Goal: Information Seeking & Learning: Learn about a topic

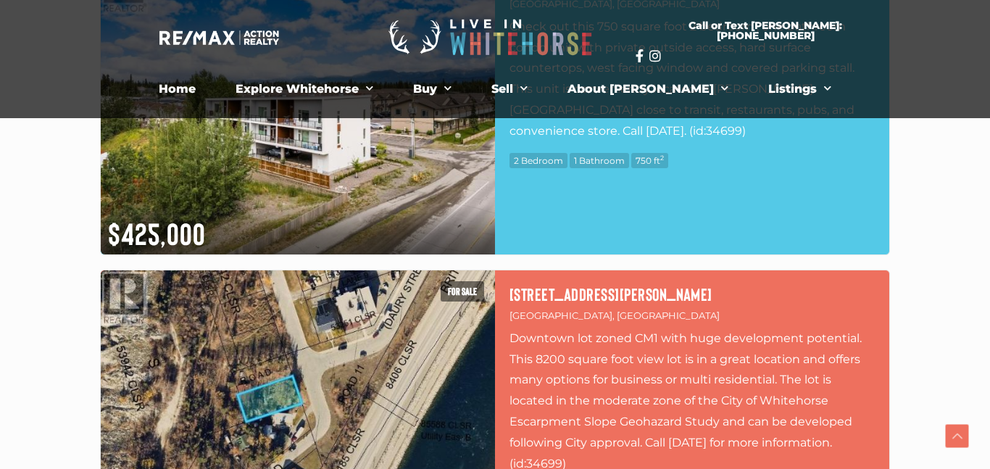
scroll to position [869, 0]
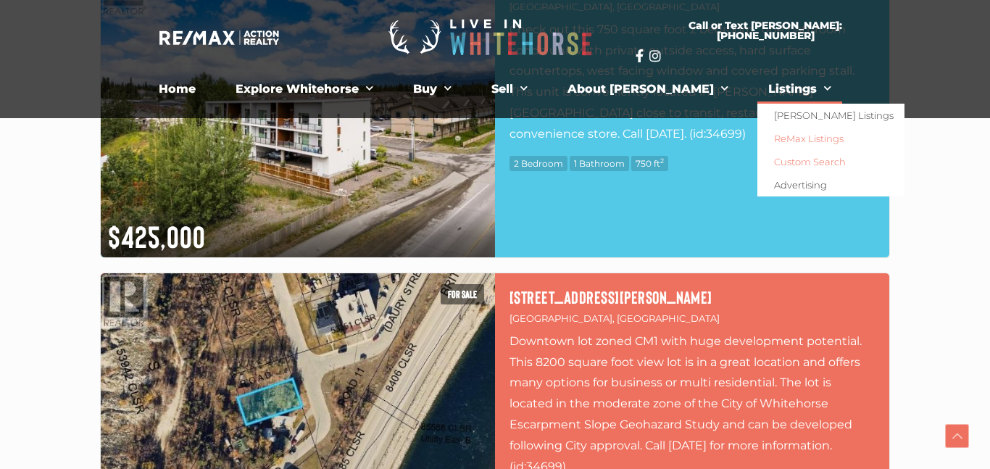
click at [758, 163] on link "Custom Search" at bounding box center [830, 161] width 147 height 23
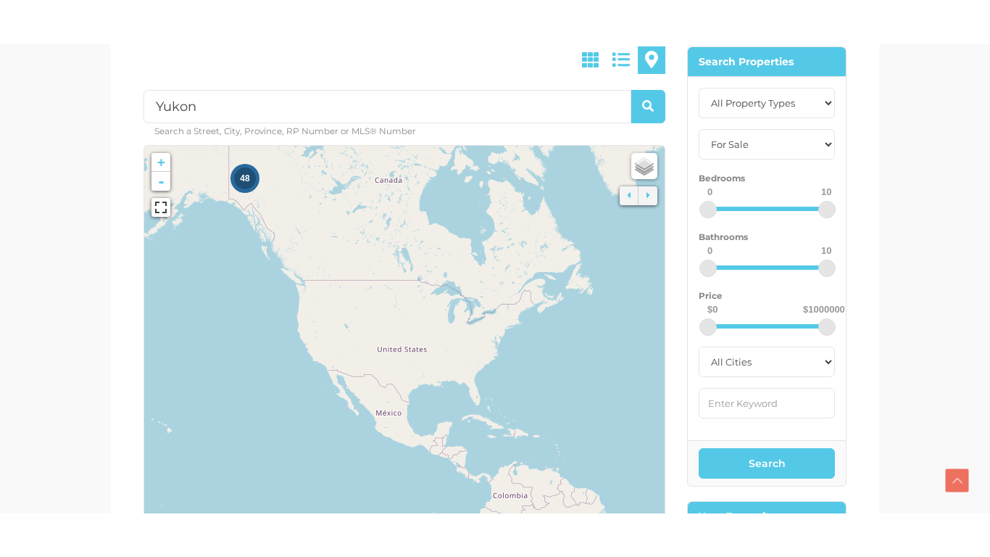
scroll to position [436, 0]
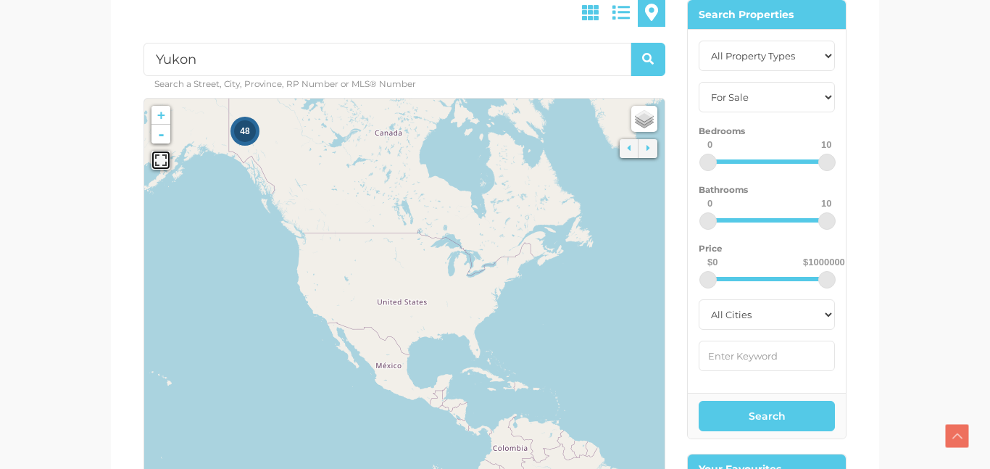
click at [164, 163] on link at bounding box center [160, 160] width 19 height 19
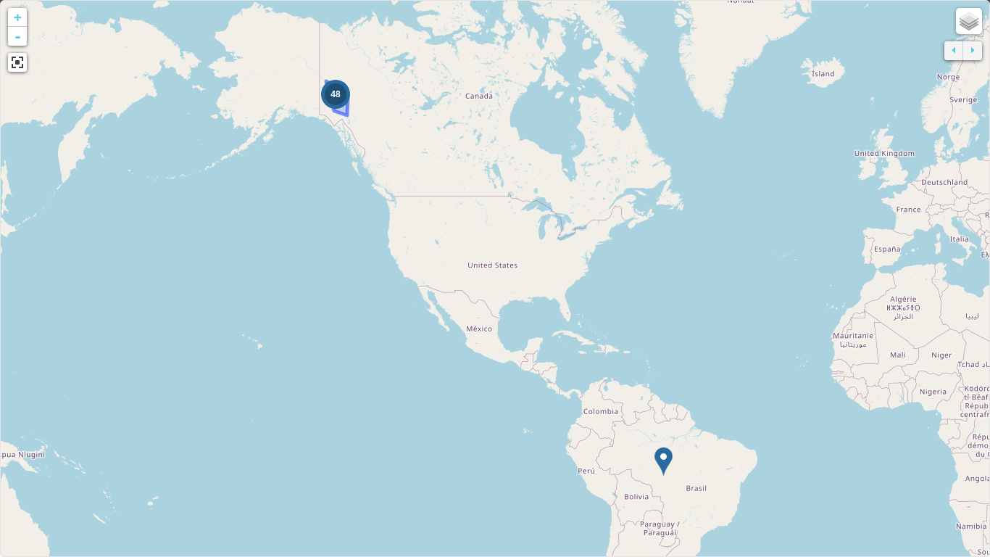
click at [339, 101] on div "48" at bounding box center [336, 94] width 22 height 22
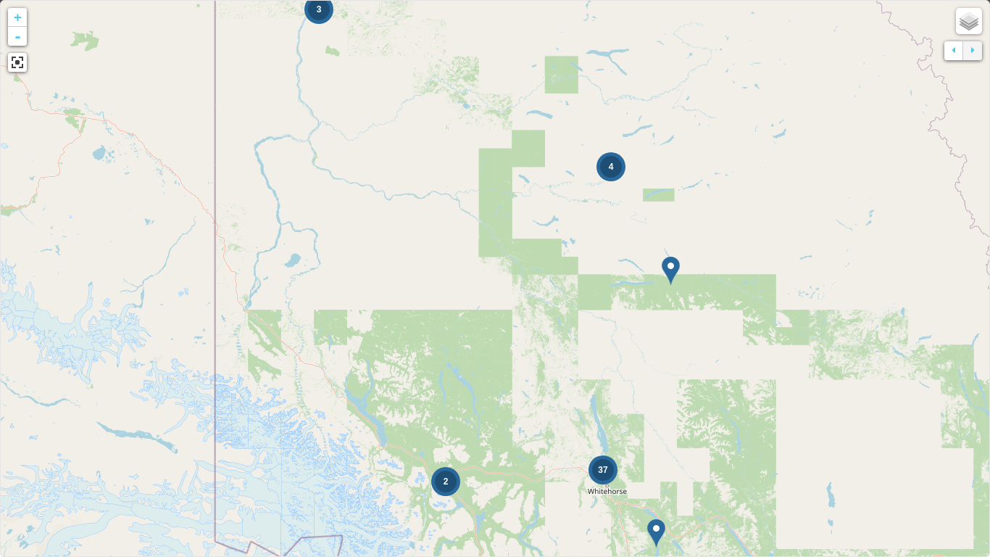
click at [317, 16] on div "3" at bounding box center [319, 10] width 22 height 22
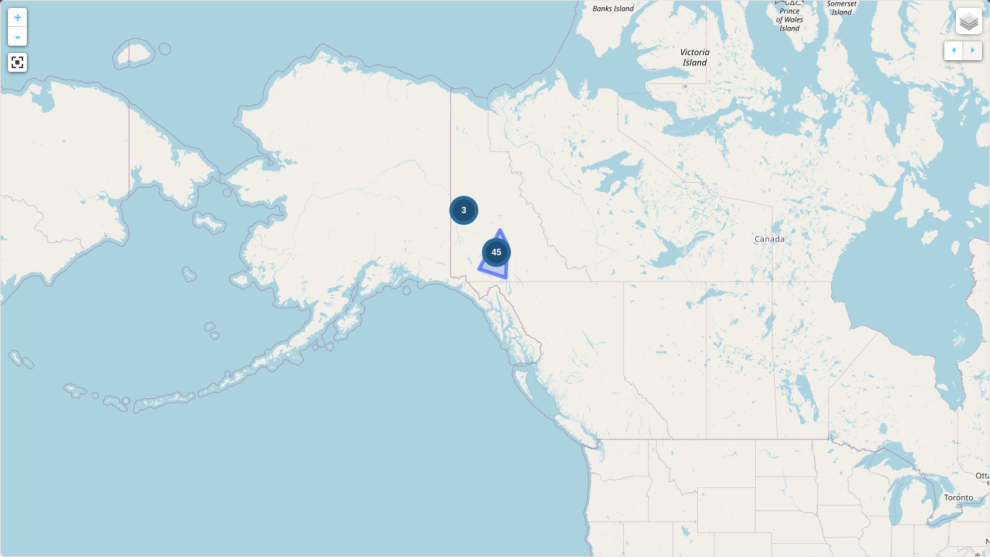
click at [491, 253] on span "45" at bounding box center [495, 252] width 9 height 10
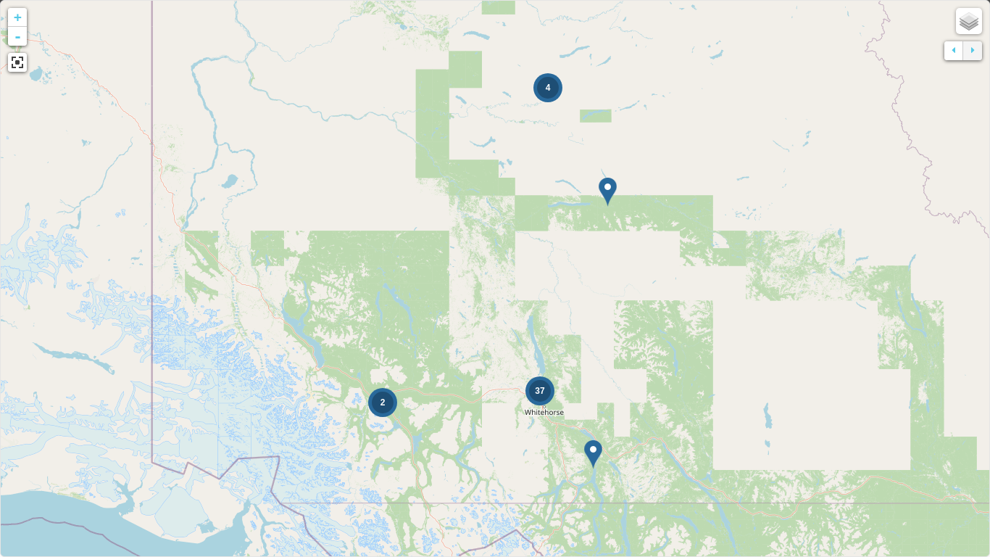
click at [596, 183] on icon at bounding box center [494, 278] width 1447 height 813
click at [604, 189] on img at bounding box center [608, 192] width 18 height 30
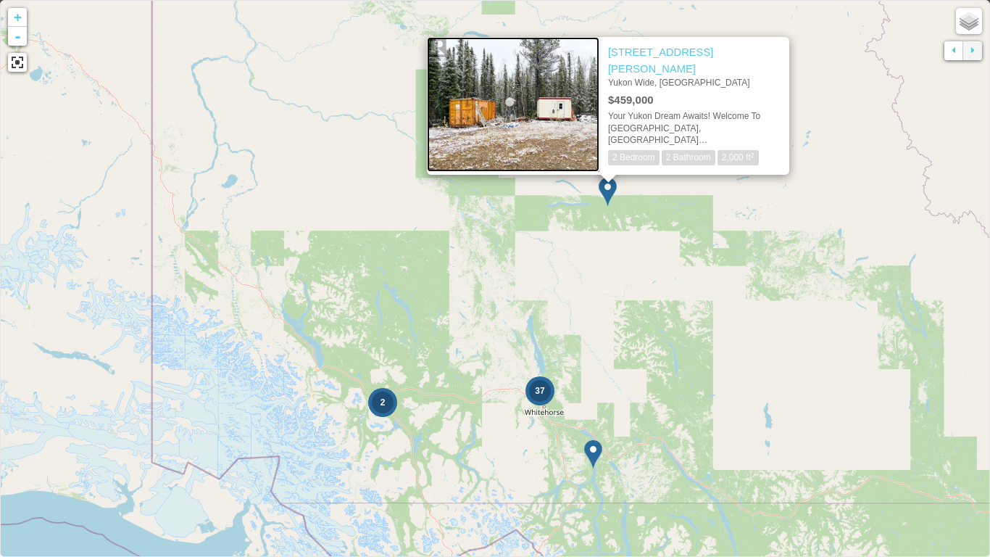
click at [554, 119] on img at bounding box center [513, 104] width 173 height 135
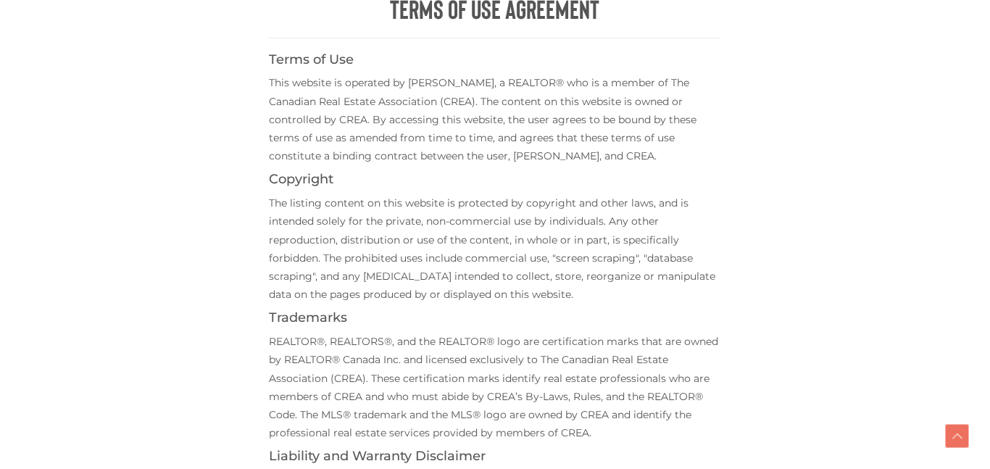
scroll to position [769, 0]
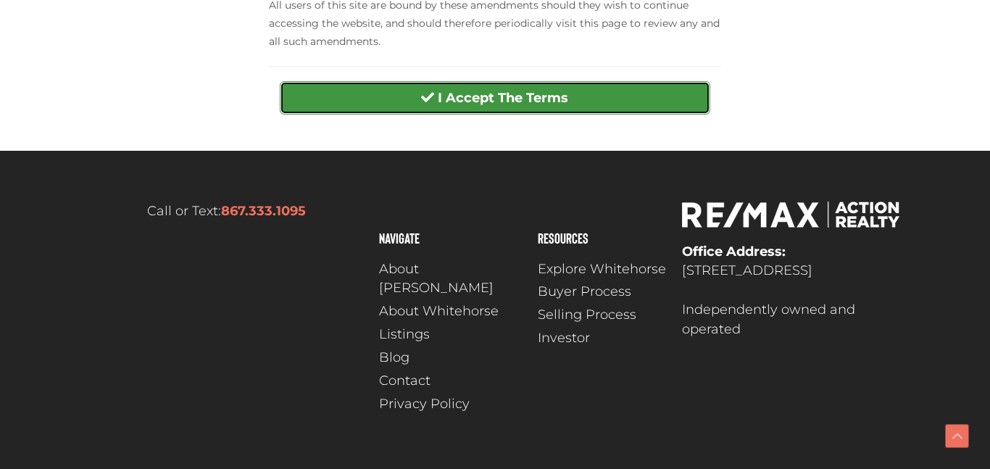
click at [544, 84] on button "I Accept The Terms" at bounding box center [495, 97] width 430 height 33
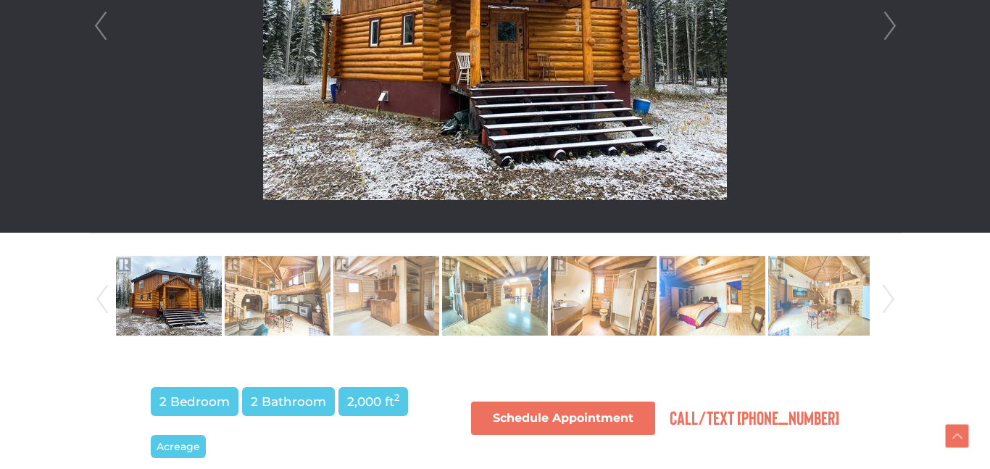
scroll to position [600, 0]
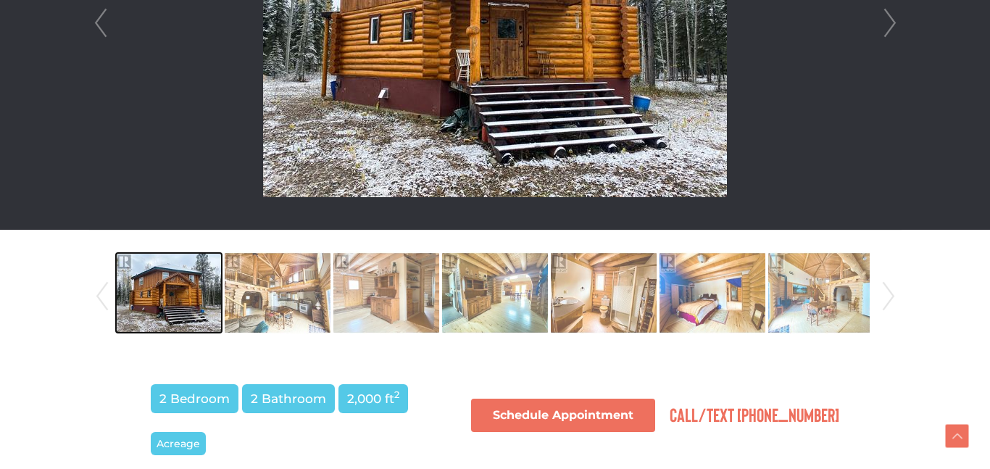
click at [187, 275] on img at bounding box center [169, 293] width 106 height 83
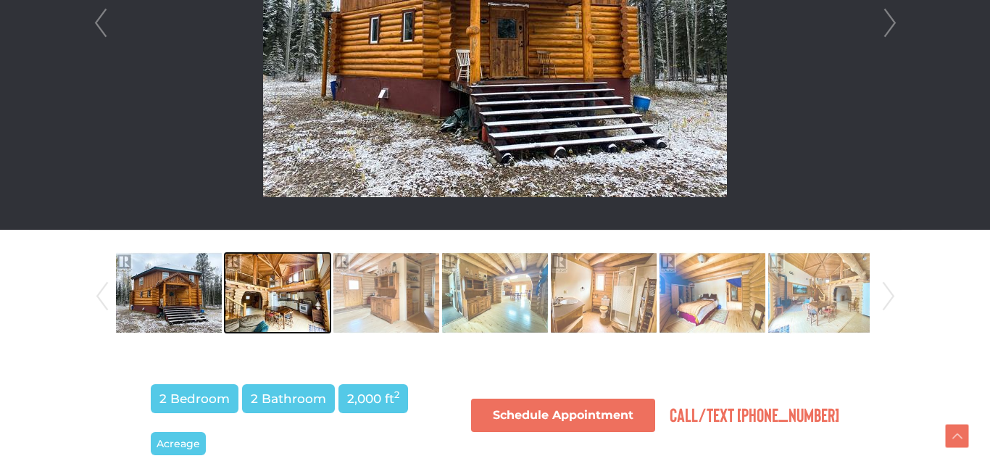
click at [244, 284] on img at bounding box center [278, 293] width 106 height 83
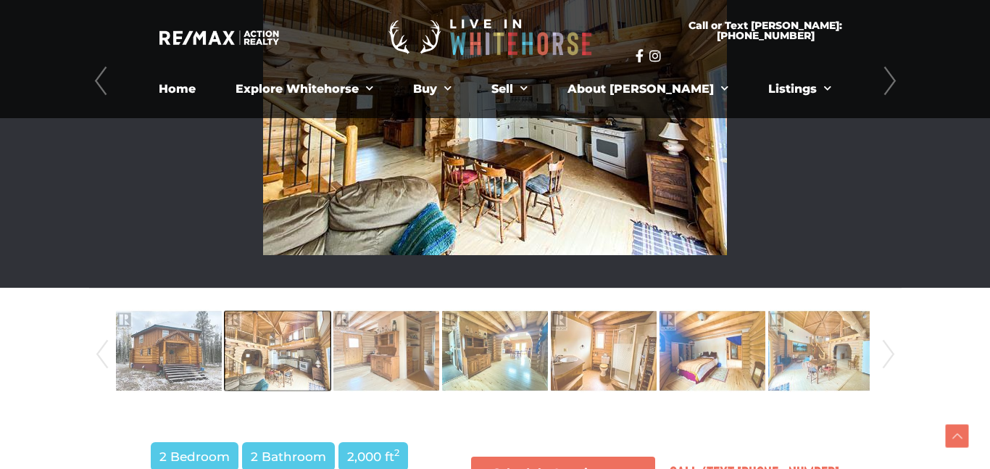
scroll to position [541, 0]
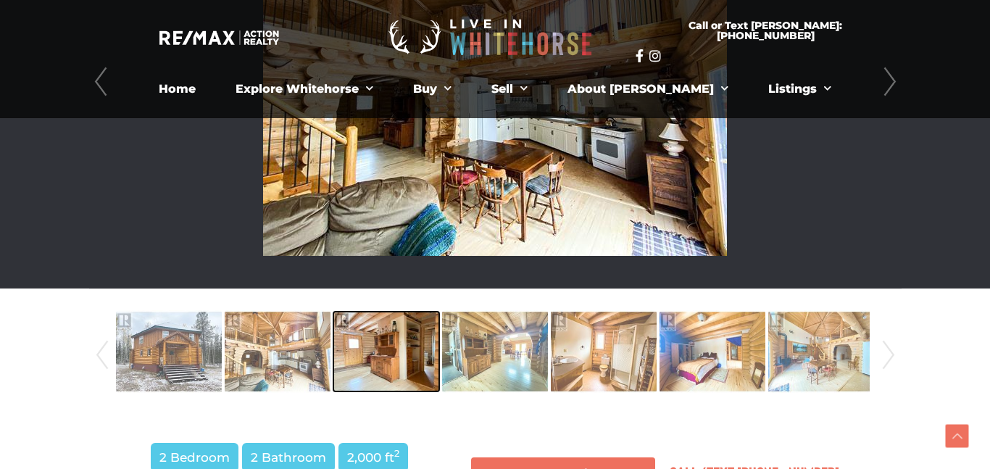
click at [383, 335] on img at bounding box center [386, 351] width 106 height 83
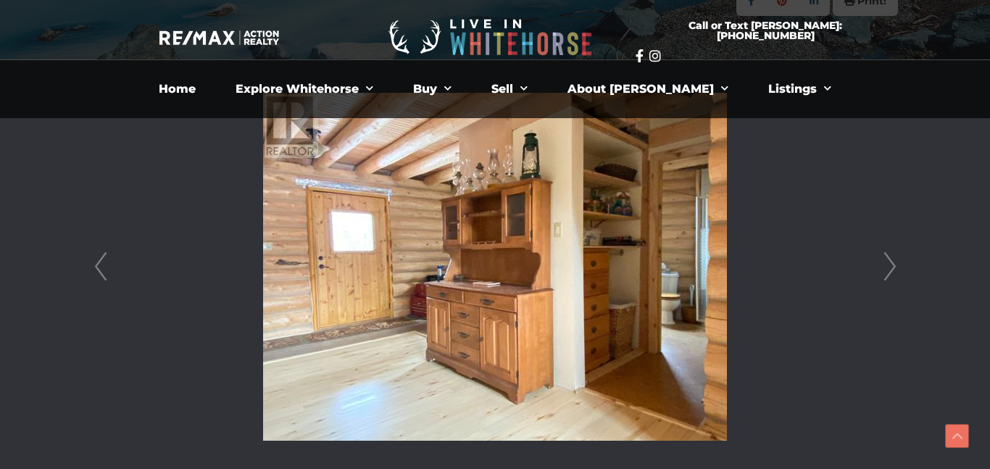
scroll to position [331, 0]
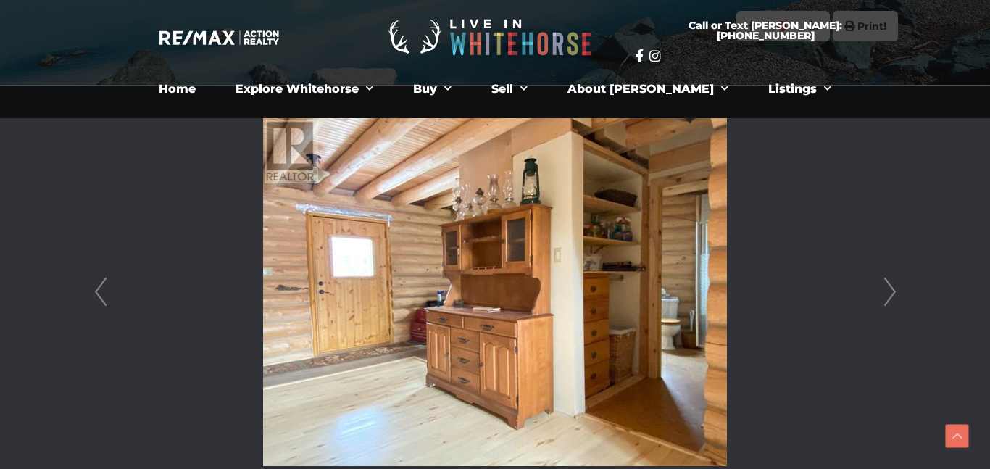
click at [888, 282] on link "Next" at bounding box center [890, 292] width 22 height 413
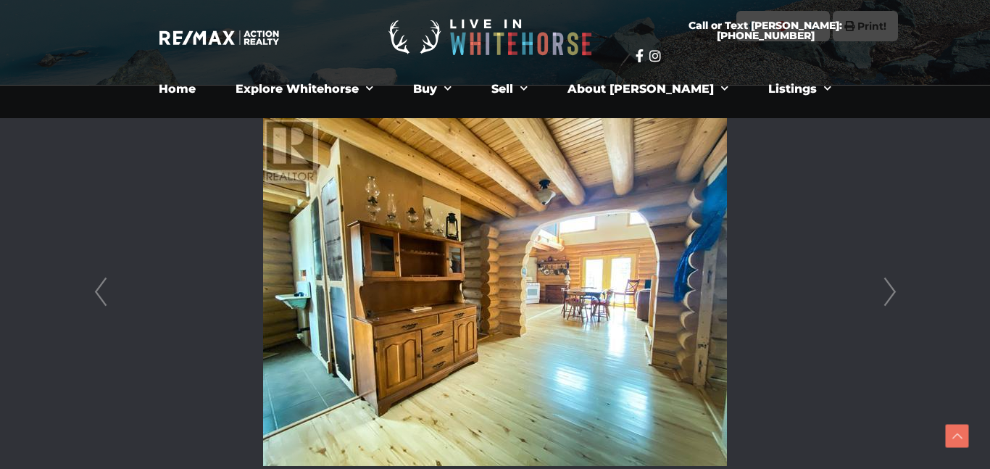
click at [888, 283] on link "Next" at bounding box center [890, 292] width 22 height 413
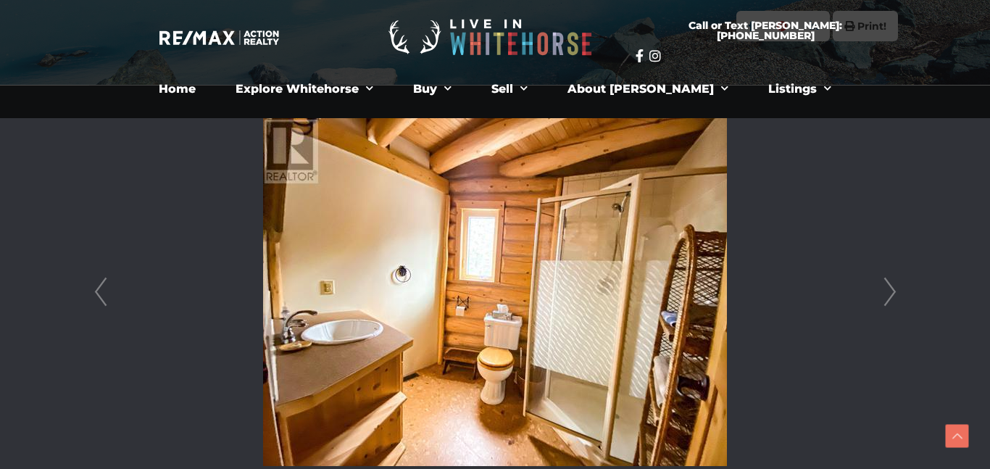
click at [888, 283] on link "Next" at bounding box center [890, 292] width 22 height 413
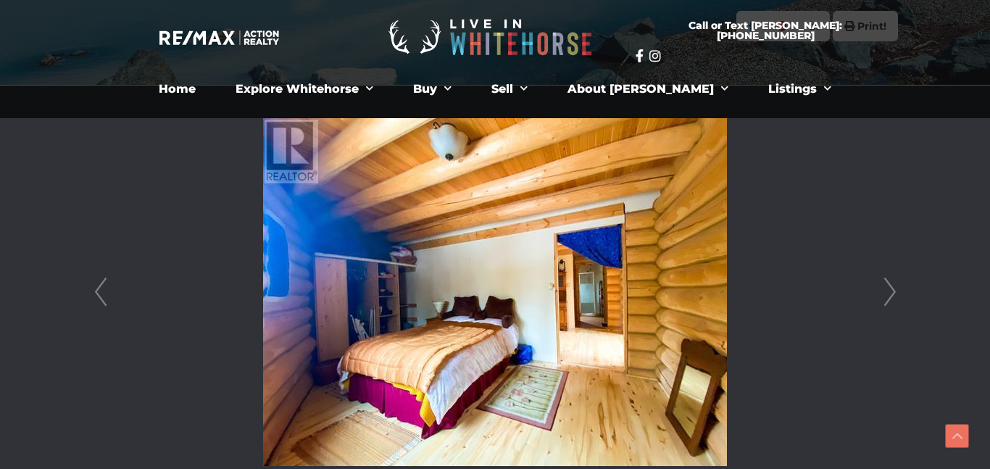
click at [888, 283] on link "Next" at bounding box center [890, 292] width 22 height 413
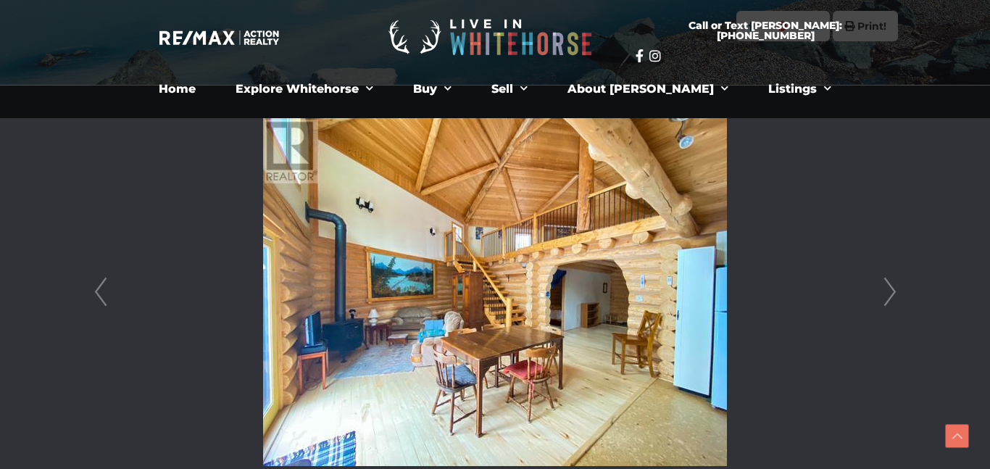
click at [888, 283] on link "Next" at bounding box center [890, 292] width 22 height 413
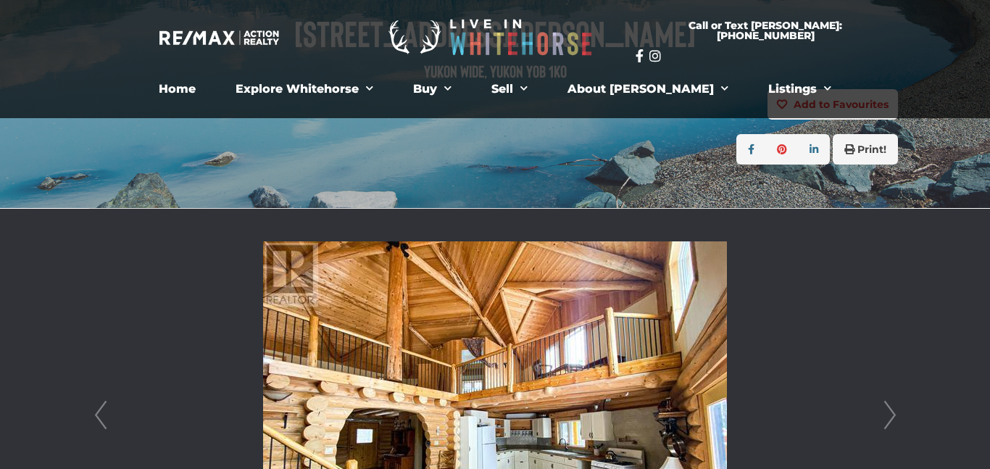
scroll to position [0, 0]
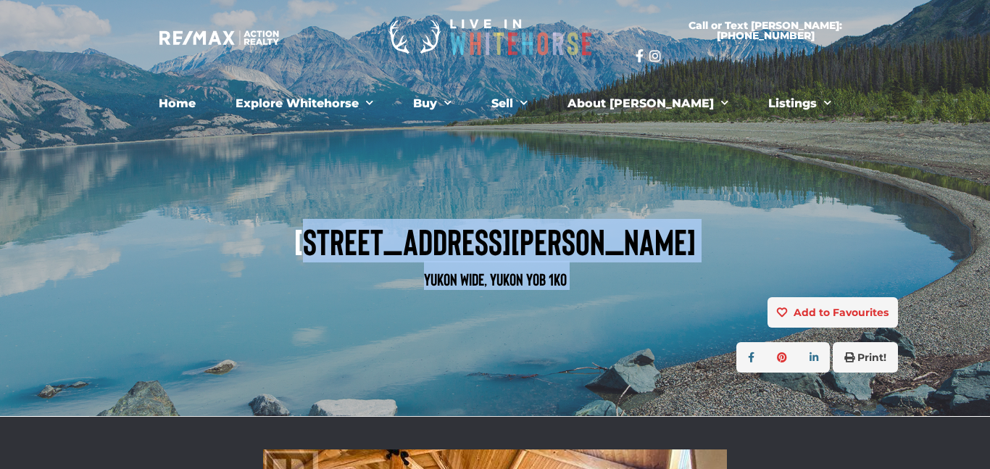
drag, startPoint x: 302, startPoint y: 241, endPoint x: 739, endPoint y: 302, distance: 441.4
click at [739, 302] on div "« Go back [STREET_ADDRESS][PERSON_NAME] Add to Favourites view favourites Print!" at bounding box center [495, 208] width 990 height 416
click at [739, 303] on div "Add to Favourites view favourites" at bounding box center [495, 312] width 806 height 30
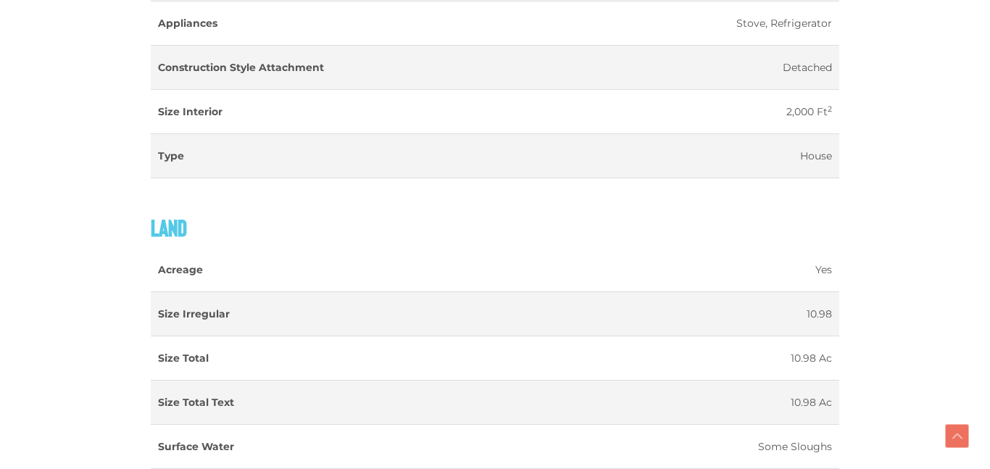
scroll to position [1690, 0]
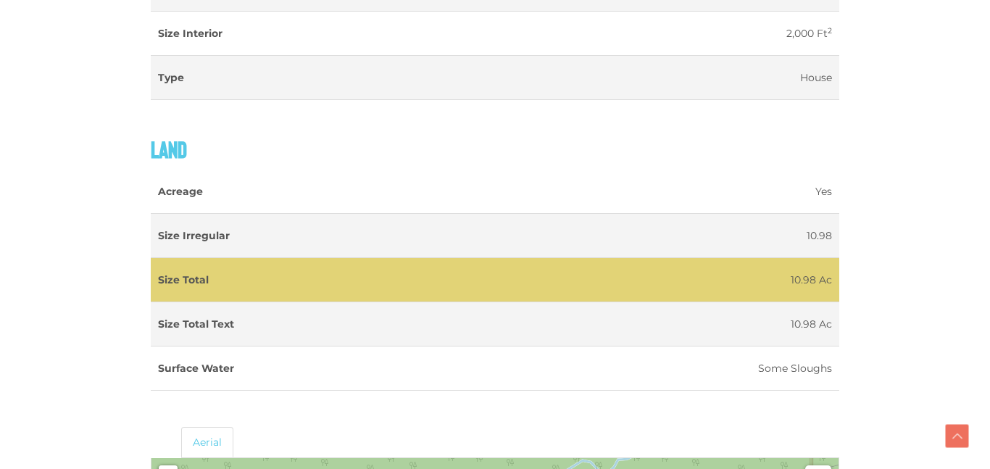
click at [447, 299] on td "Size Total" at bounding box center [325, 279] width 349 height 44
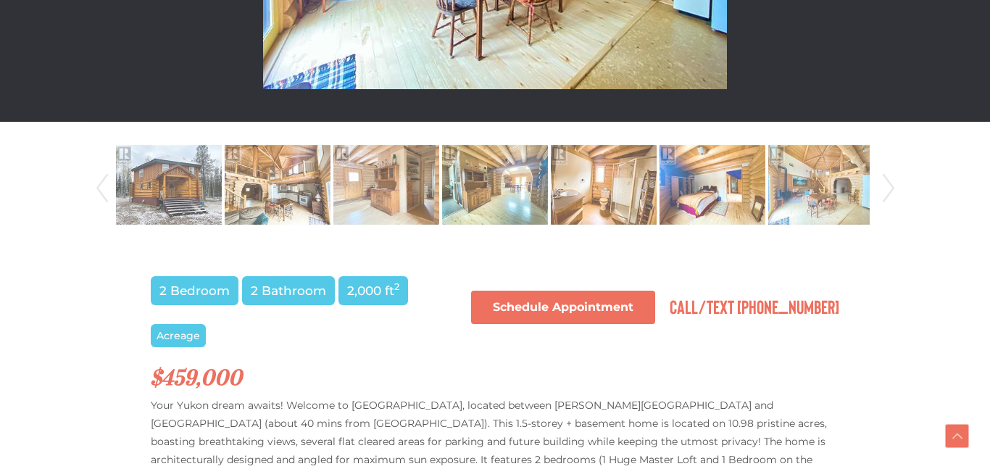
scroll to position [0, 0]
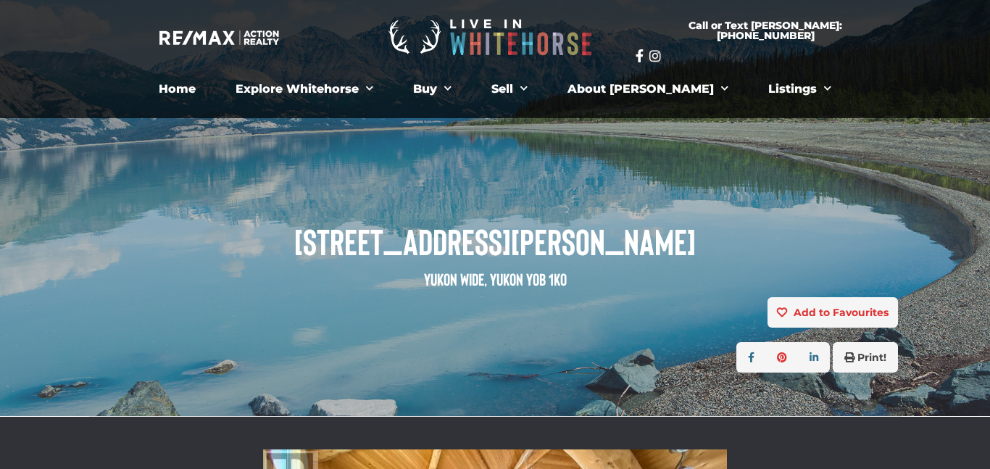
click at [437, 211] on div "[STREET_ADDRESS][PERSON_NAME]" at bounding box center [495, 236] width 828 height 122
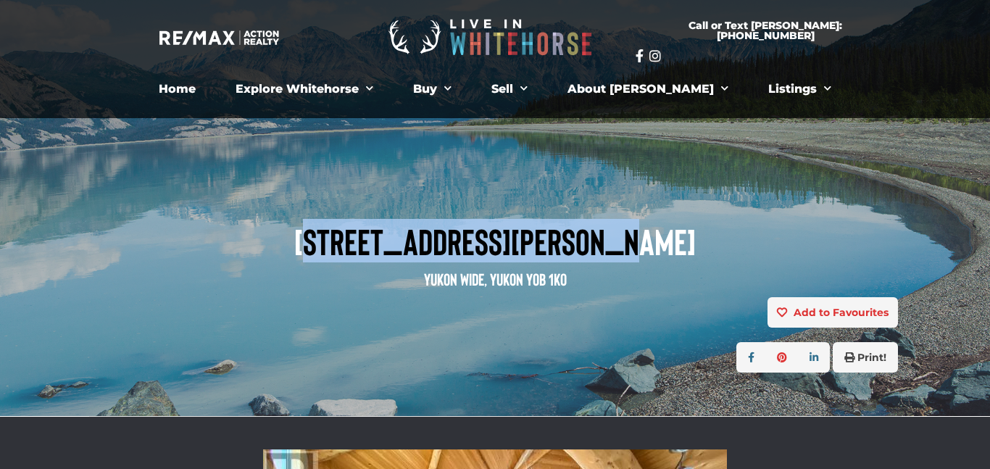
drag, startPoint x: 306, startPoint y: 230, endPoint x: 610, endPoint y: 259, distance: 305.9
click at [610, 259] on span "[STREET_ADDRESS][PERSON_NAME]" at bounding box center [495, 241] width 806 height 40
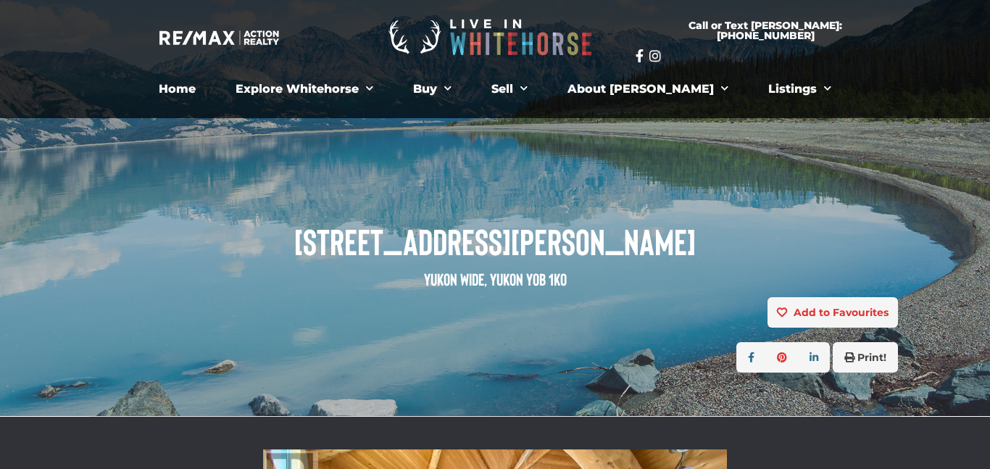
click at [610, 259] on span "[STREET_ADDRESS][PERSON_NAME]" at bounding box center [495, 241] width 806 height 40
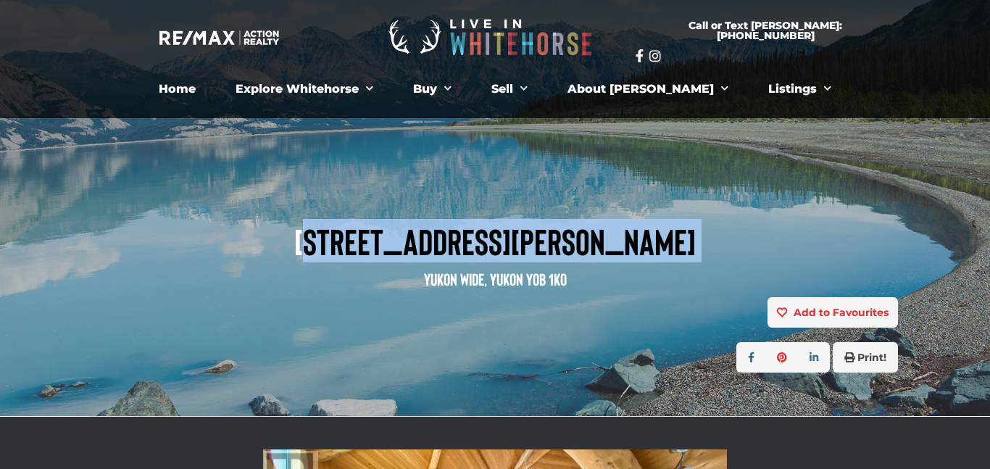
click at [610, 259] on span "[STREET_ADDRESS][PERSON_NAME]" at bounding box center [495, 241] width 806 height 40
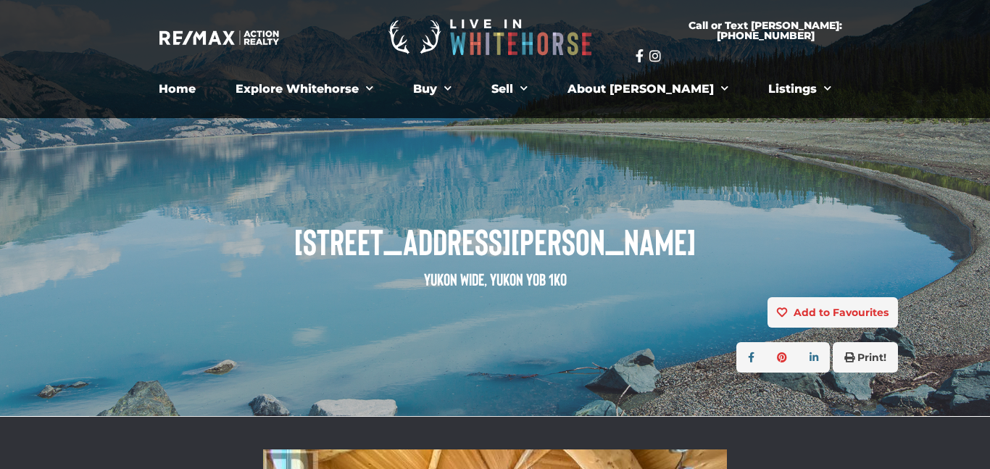
click at [610, 259] on span "[STREET_ADDRESS][PERSON_NAME]" at bounding box center [495, 241] width 806 height 40
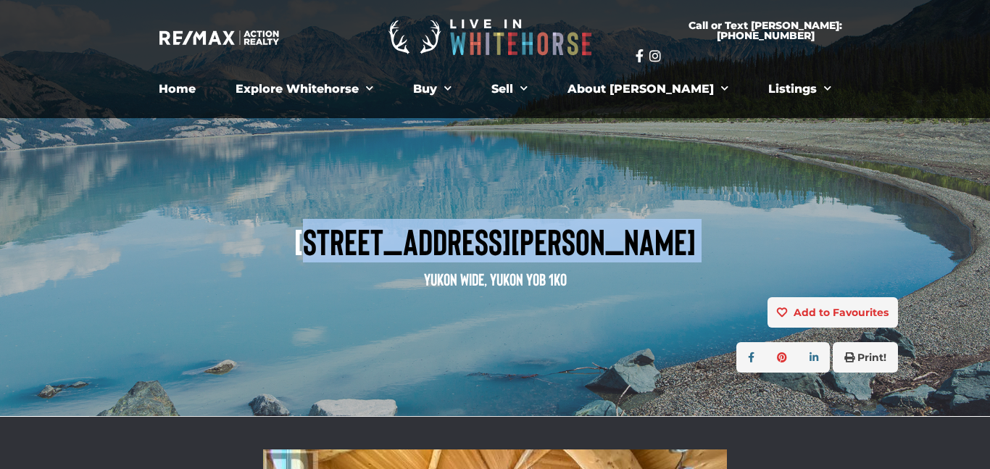
click at [507, 238] on span "[STREET_ADDRESS][PERSON_NAME]" at bounding box center [495, 241] width 806 height 40
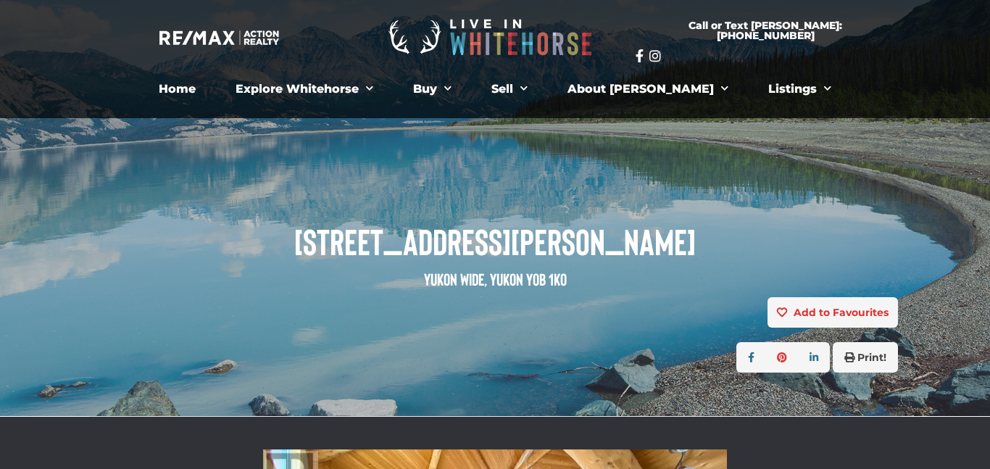
drag, startPoint x: 287, startPoint y: 246, endPoint x: 929, endPoint y: 254, distance: 641.5
click at [929, 254] on div "« Go back [STREET_ADDRESS][PERSON_NAME] Add to Favourites view favourites Print!" at bounding box center [495, 208] width 990 height 416
click at [626, 239] on span "[STREET_ADDRESS][PERSON_NAME]" at bounding box center [495, 241] width 806 height 40
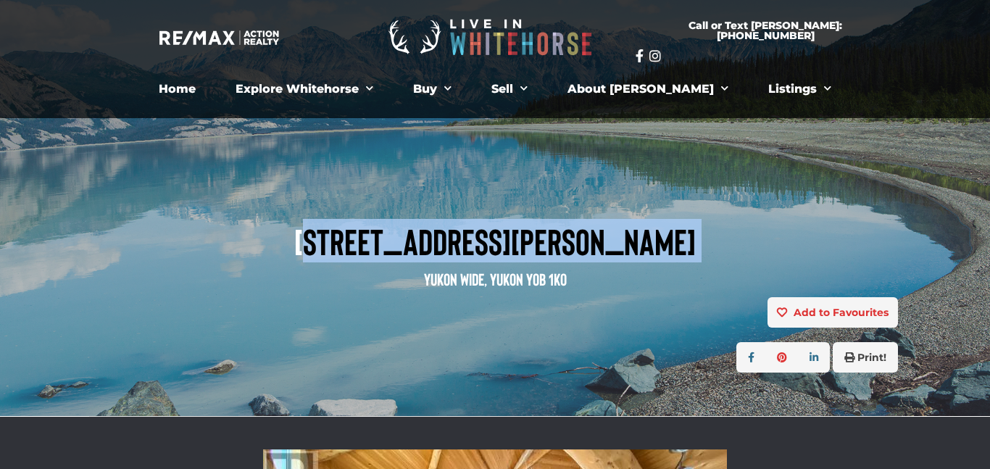
click at [626, 239] on span "[STREET_ADDRESS][PERSON_NAME]" at bounding box center [495, 241] width 806 height 40
copy h1 "[STREET_ADDRESS][PERSON_NAME]"
click at [573, 232] on span "[STREET_ADDRESS][PERSON_NAME]" at bounding box center [495, 241] width 806 height 40
